Goal: Task Accomplishment & Management: Use online tool/utility

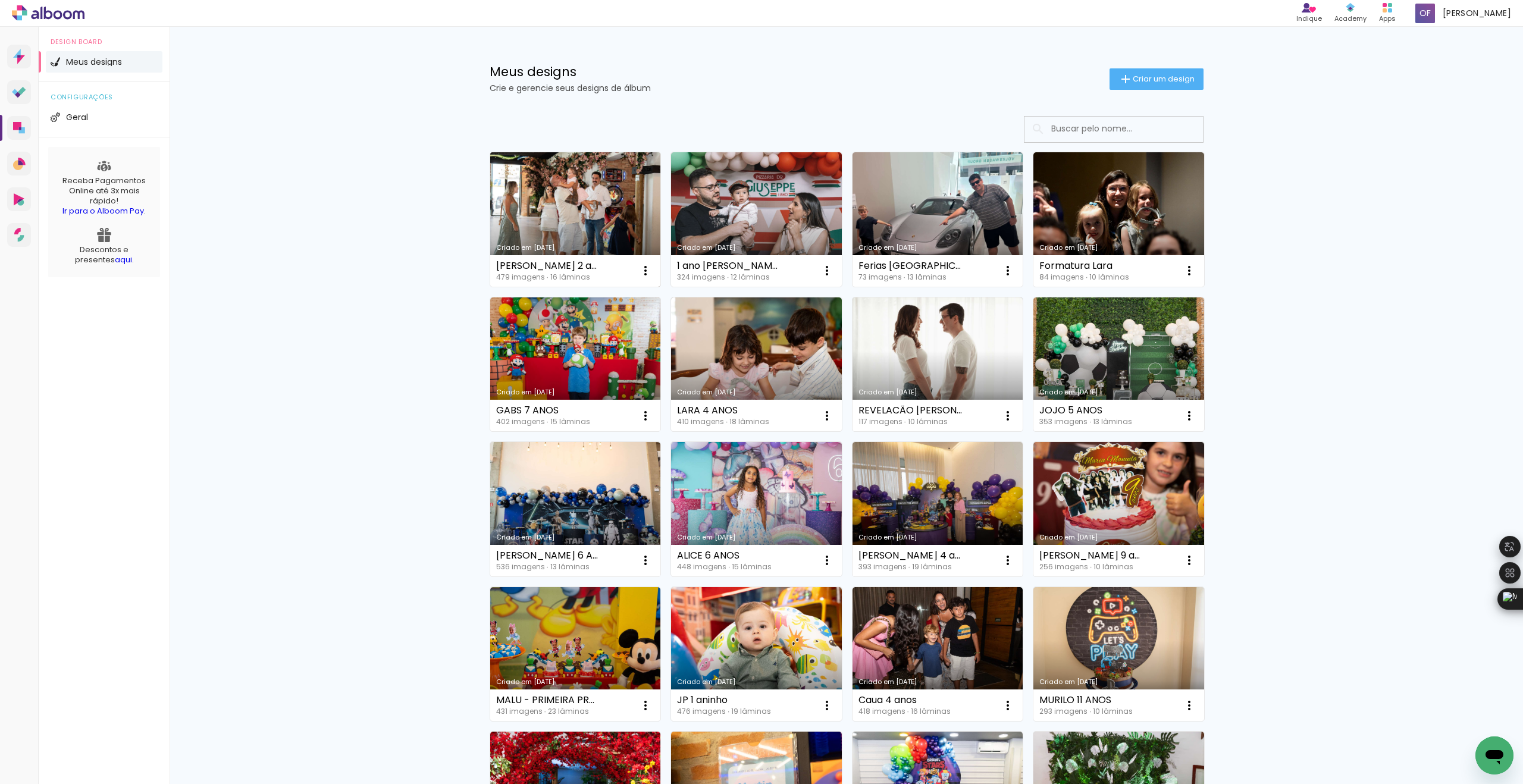
click at [580, 211] on link "Criado em [DATE]" at bounding box center [576, 219] width 170 height 134
